Goal: Task Accomplishment & Management: Complete application form

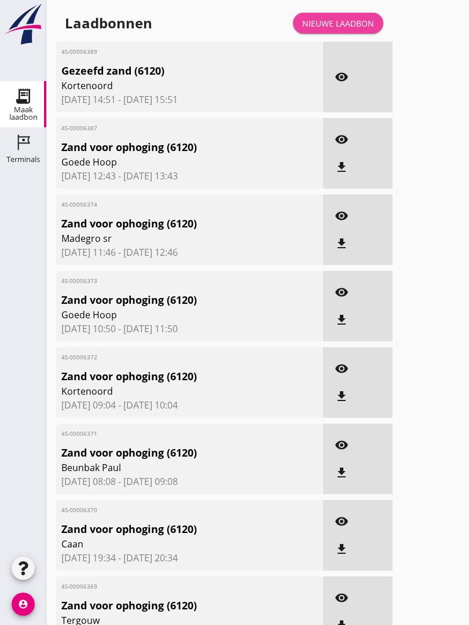
click at [364, 28] on link "Nieuwe laadbon" at bounding box center [338, 23] width 90 height 21
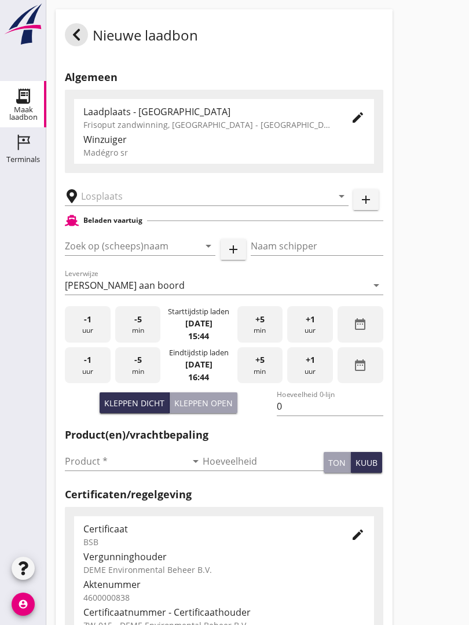
click at [120, 205] on input "text" at bounding box center [198, 196] width 235 height 19
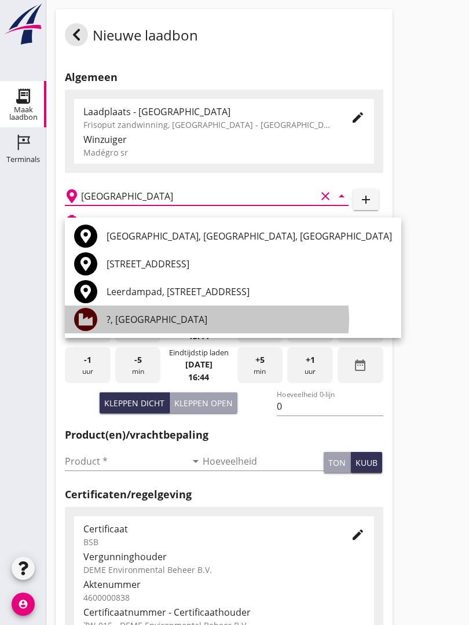
click at [141, 318] on div "?, [GEOGRAPHIC_DATA]" at bounding box center [249, 320] width 285 height 14
type input "?, [GEOGRAPHIC_DATA]"
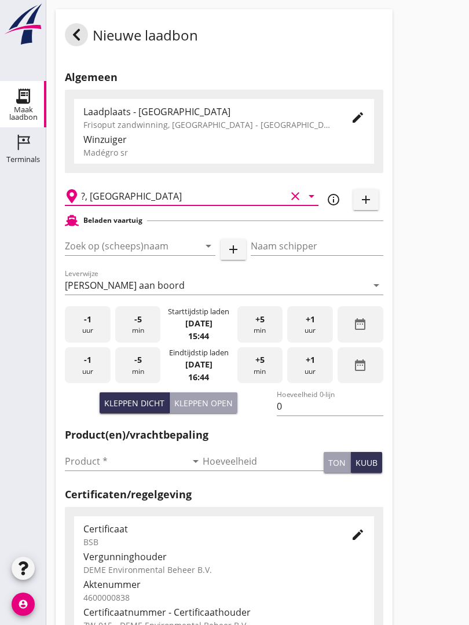
click at [155, 255] on input "Zoek op (scheeps)naam" at bounding box center [124, 246] width 118 height 19
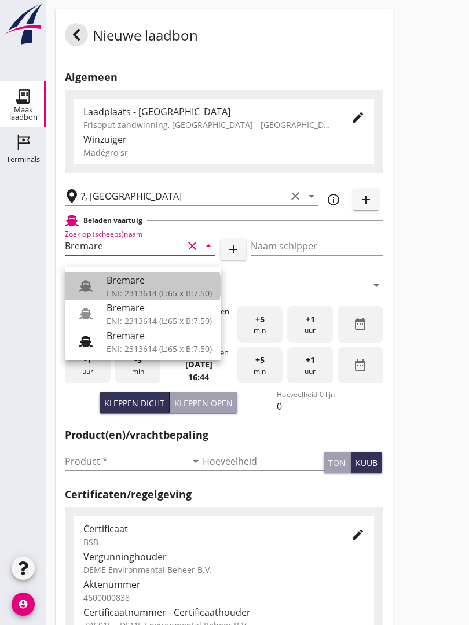
click at [138, 286] on div "Bremare" at bounding box center [159, 280] width 105 height 14
type input "Bremare"
type input "[PERSON_NAME]"
type input "429"
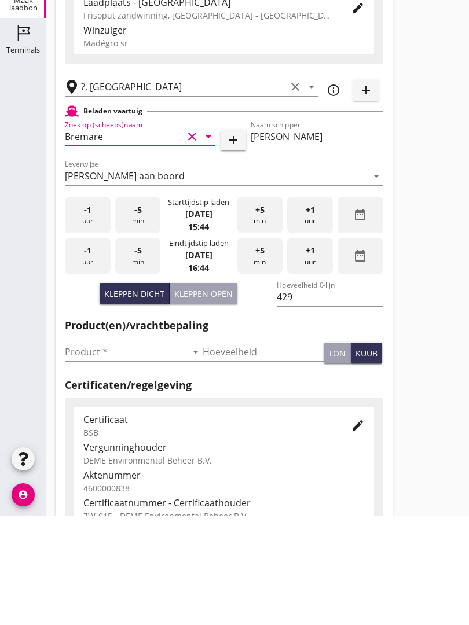
click at [84, 452] on input "Product *" at bounding box center [126, 461] width 122 height 19
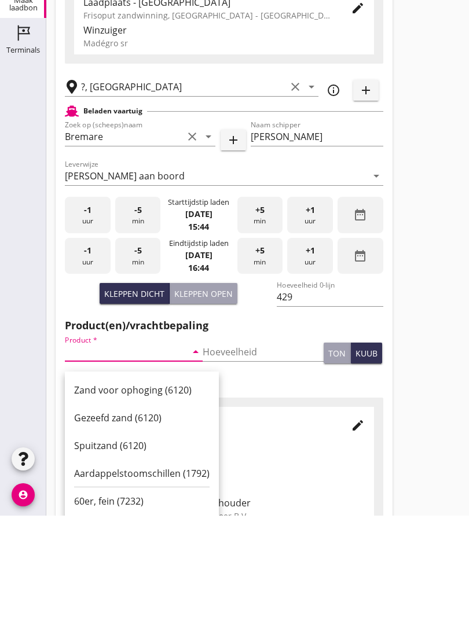
click at [145, 493] on div "Zand voor ophoging (6120)" at bounding box center [141, 500] width 135 height 14
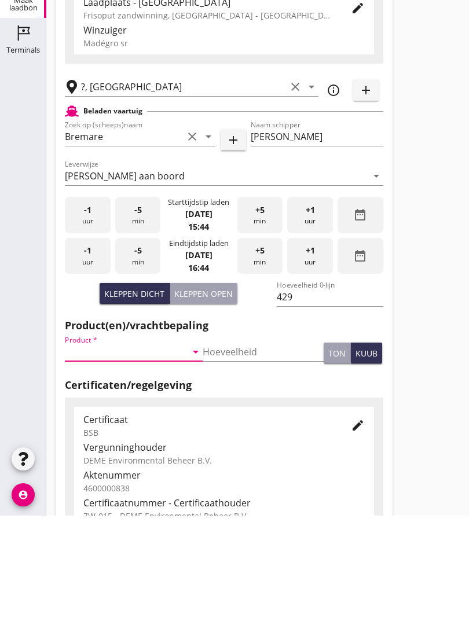
type input "Zand voor ophoging (6120)"
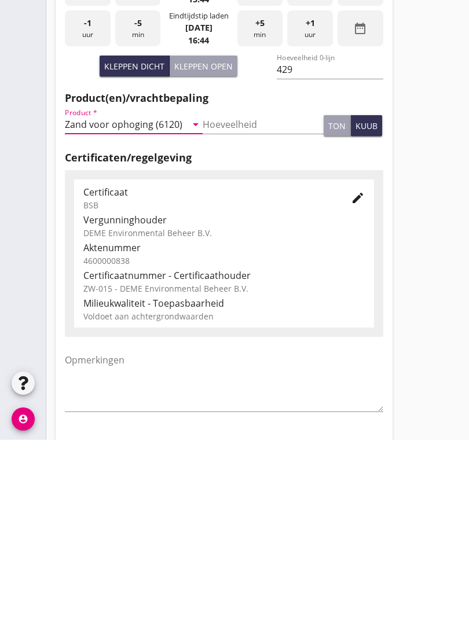
scroll to position [203, 0]
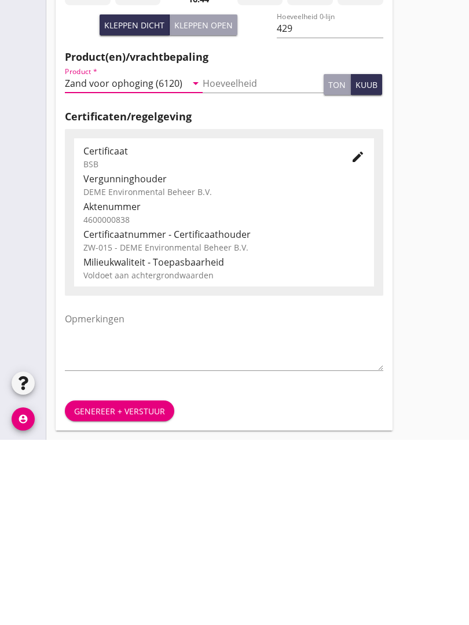
click at [140, 590] on div "Genereer + verstuur" at bounding box center [119, 596] width 91 height 12
